Goal: Navigation & Orientation: Find specific page/section

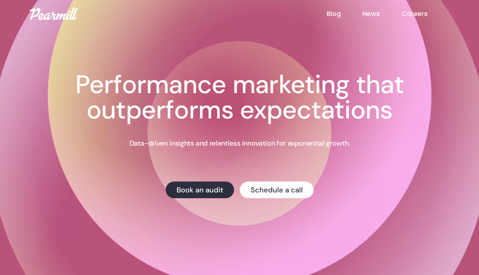
click at [372, 14] on link "News" at bounding box center [382, 13] width 39 height 9
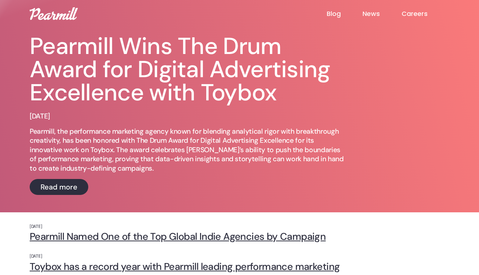
click at [327, 11] on link "Blog" at bounding box center [345, 13] width 36 height 9
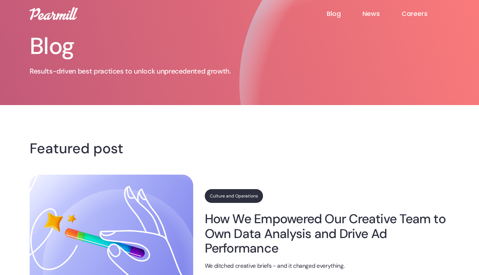
click at [46, 16] on img at bounding box center [54, 13] width 48 height 13
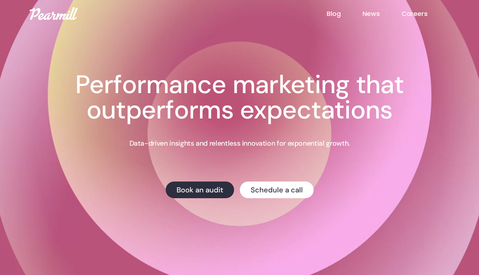
click at [369, 15] on link "News" at bounding box center [382, 13] width 39 height 9
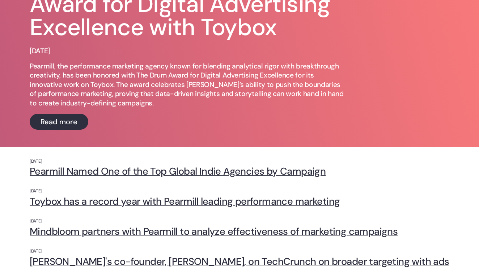
scroll to position [65, 0]
